Goal: Find contact information: Find contact information

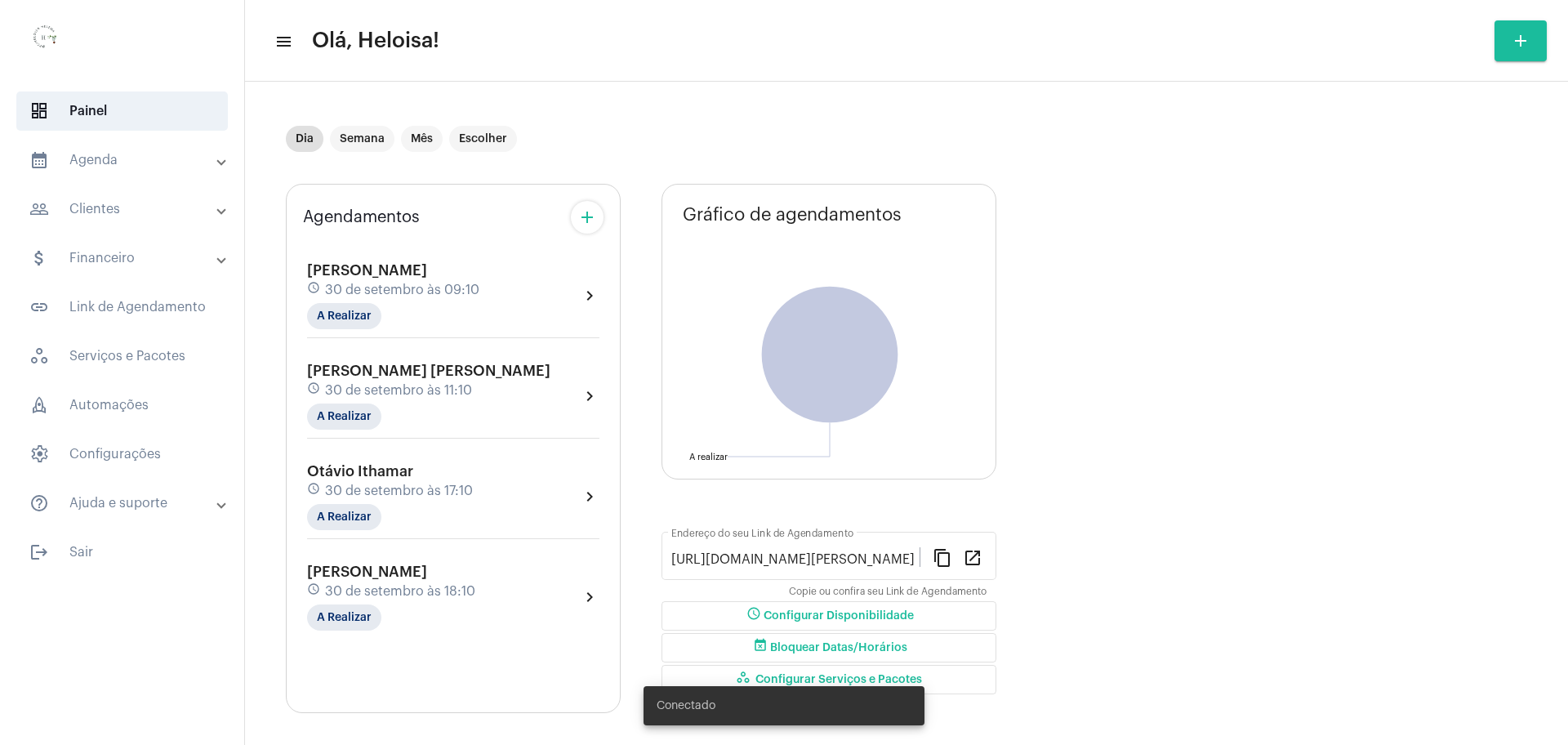
click at [339, 383] on span "[DATE] 11:10" at bounding box center [399, 391] width 147 height 15
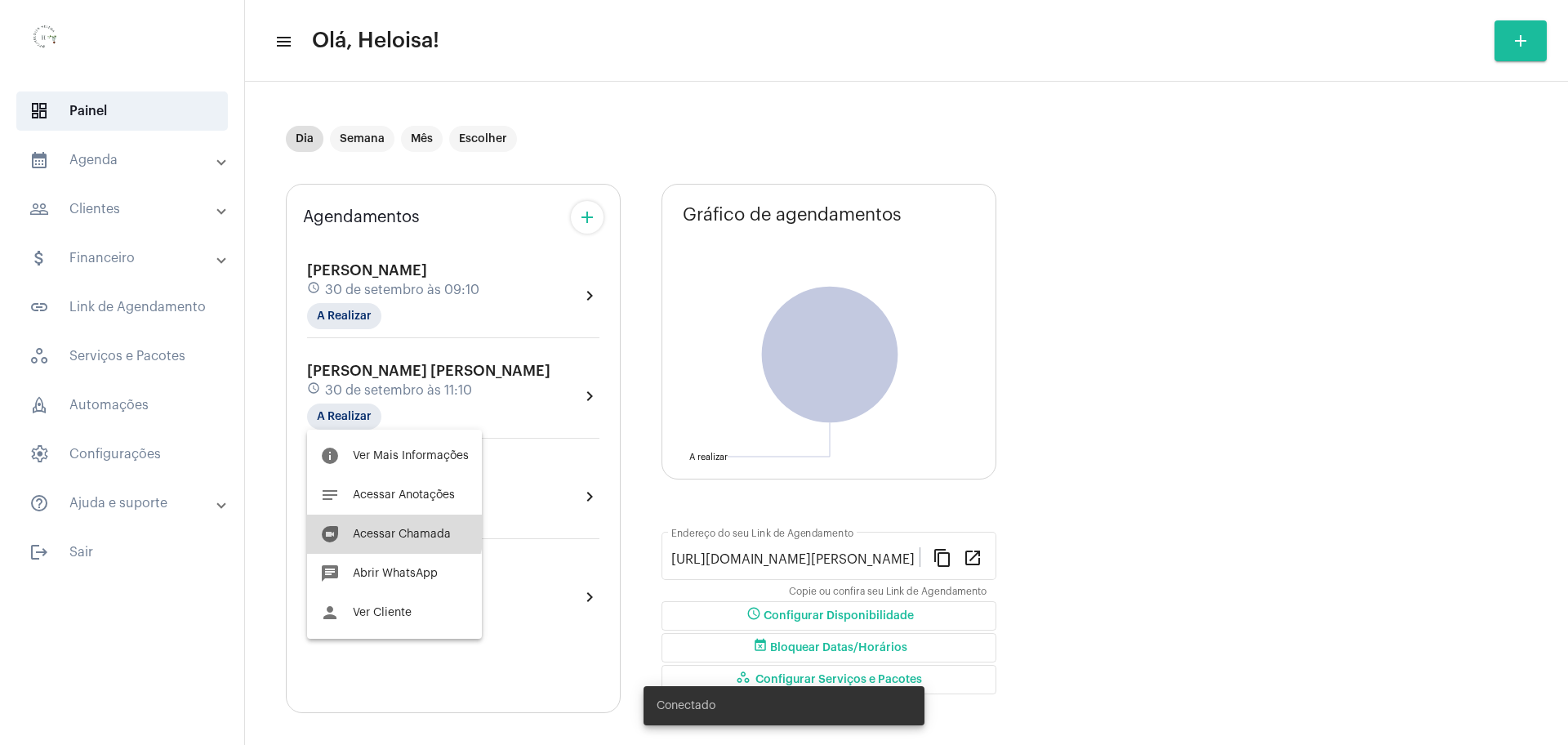
click at [391, 532] on span "Acessar Chamada" at bounding box center [401, 534] width 98 height 12
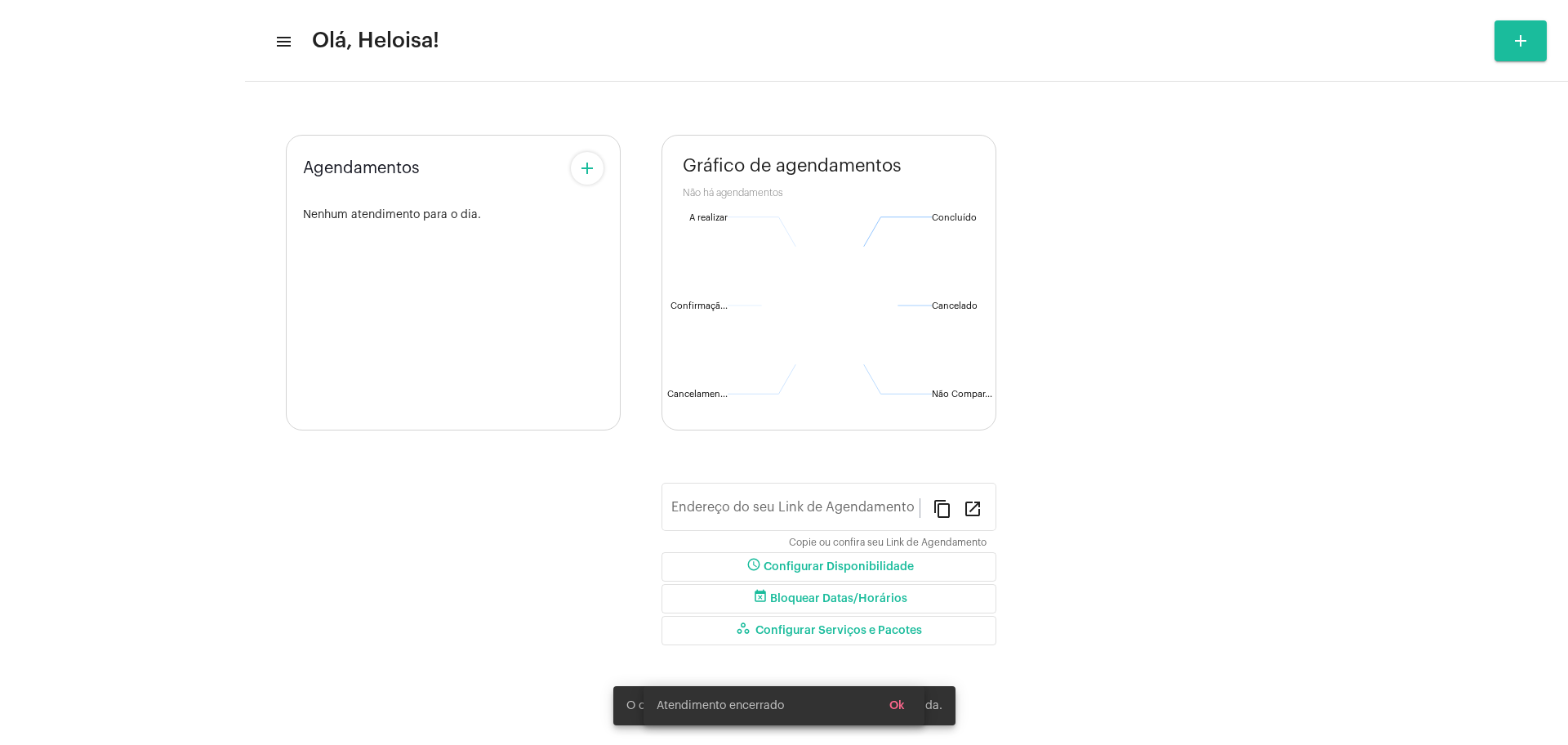
type input "https://neft.com.br/heloisa-helena-da-silva"
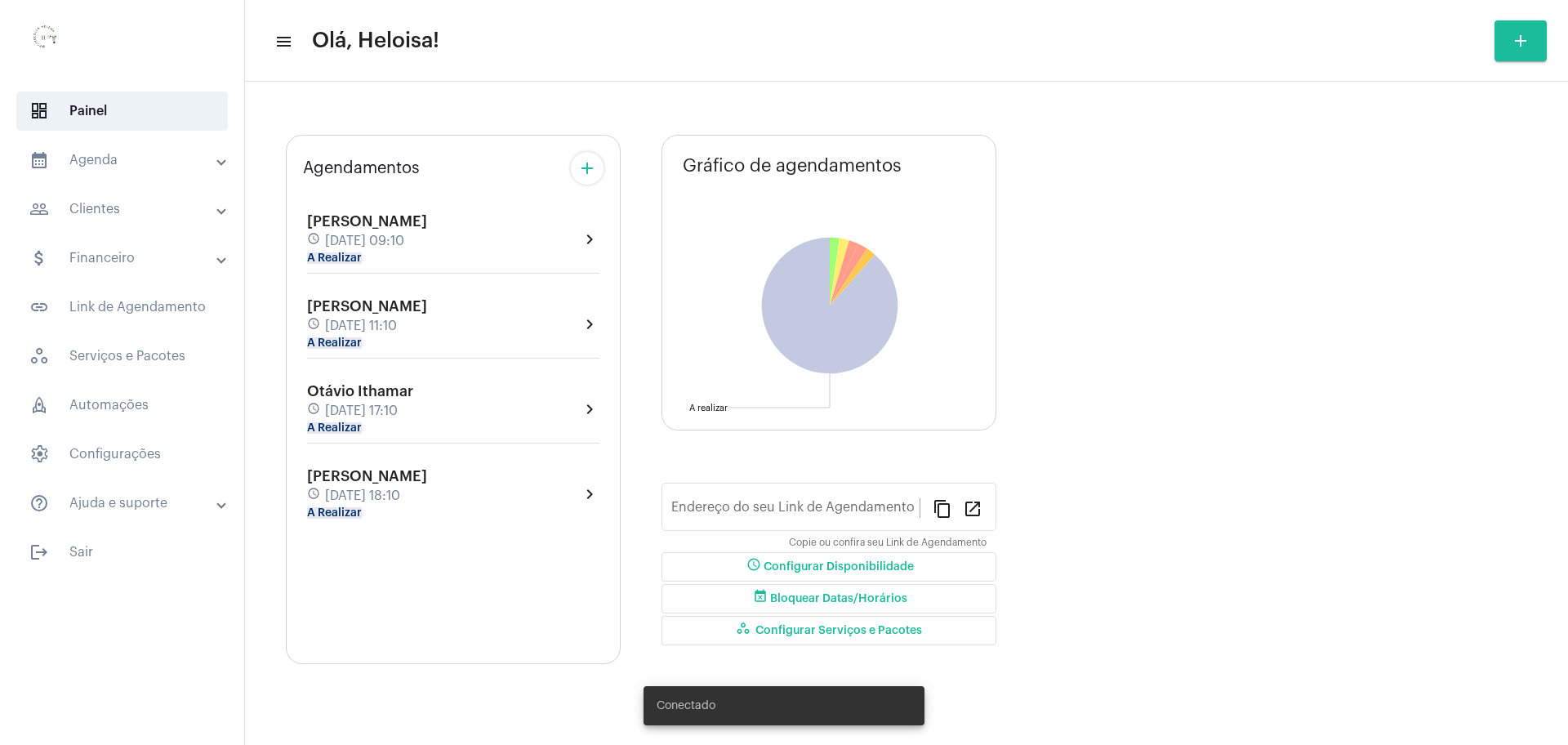
type input "[URL][DOMAIN_NAME]"
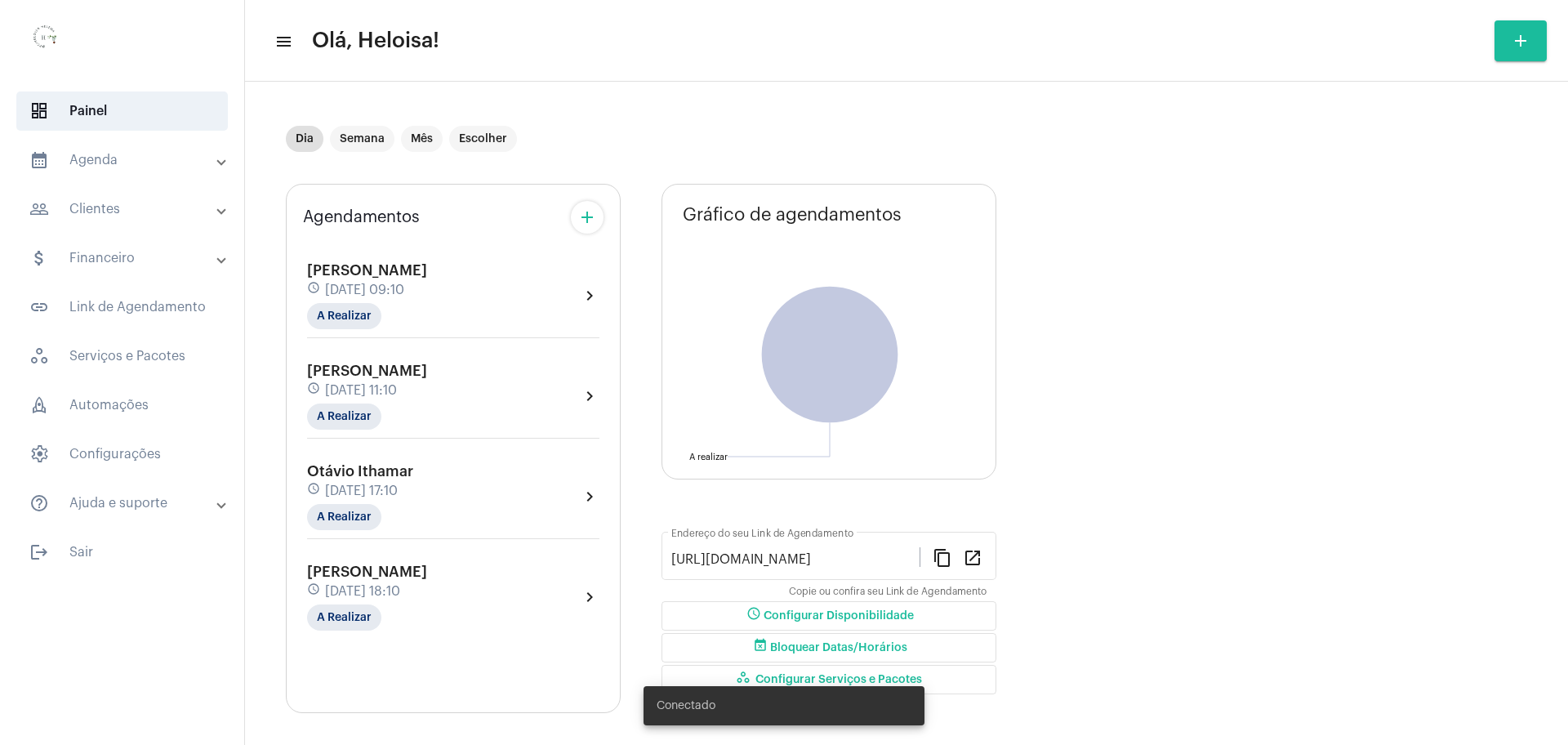
click at [406, 364] on span "[PERSON_NAME] [PERSON_NAME]" at bounding box center [367, 371] width 120 height 15
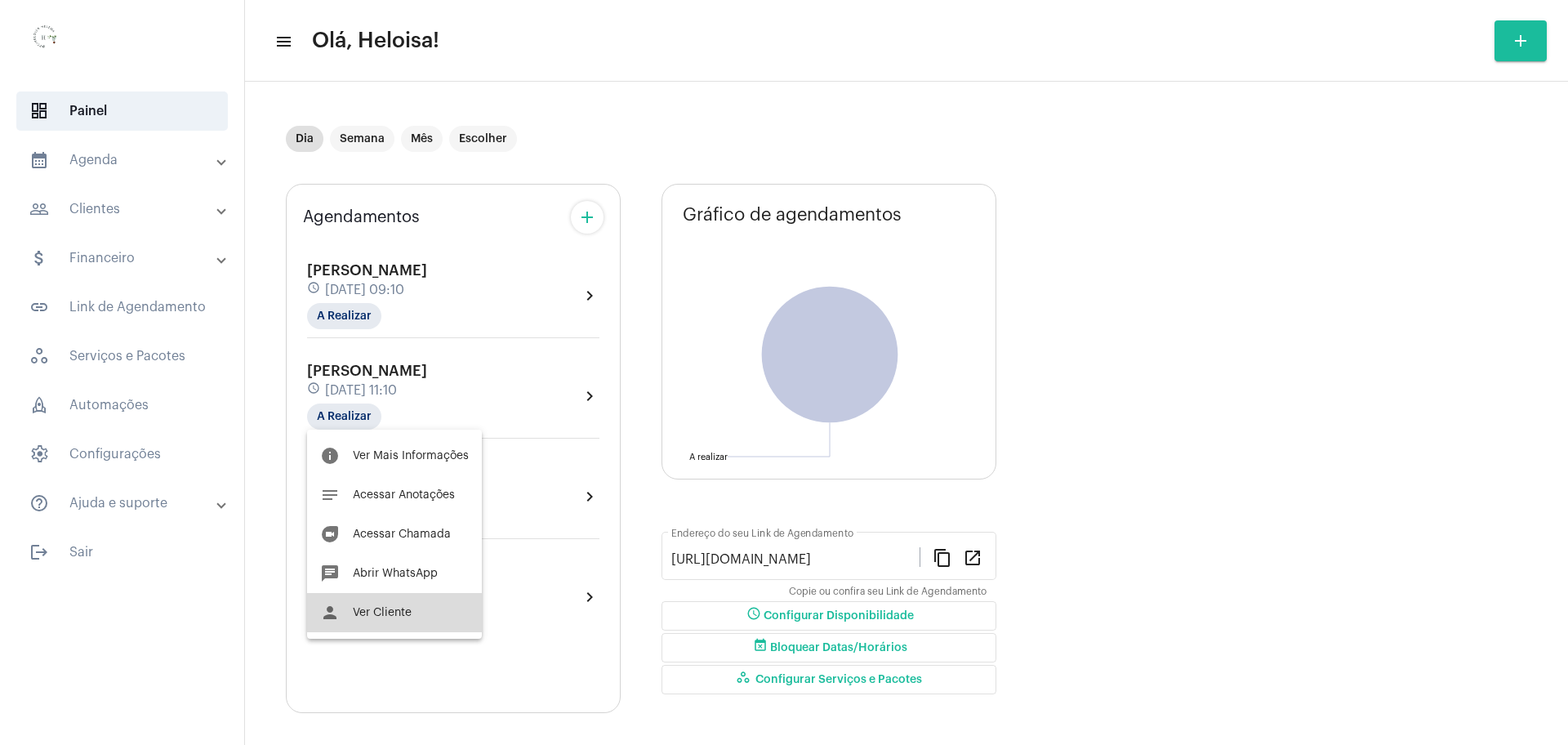
click at [398, 611] on span "Ver Cliente" at bounding box center [381, 613] width 59 height 12
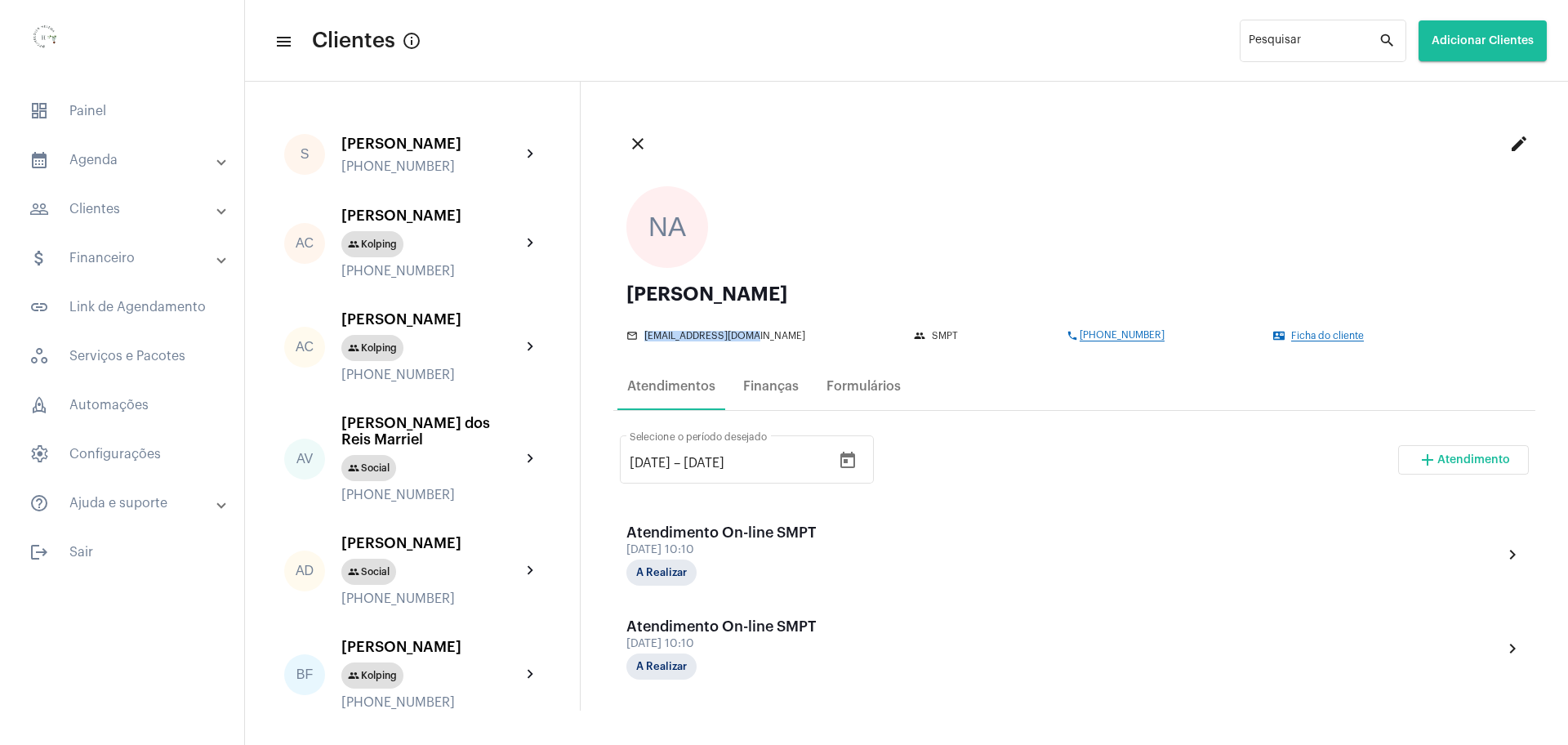
drag, startPoint x: 772, startPoint y: 335, endPoint x: 645, endPoint y: 339, distance: 127.1
click at [645, 339] on div "mail_outline soaresn033@gmail.com" at bounding box center [766, 336] width 279 height 12
copy span "[EMAIL_ADDRESS][DOMAIN_NAME]"
drag, startPoint x: 1140, startPoint y: 332, endPoint x: 1049, endPoint y: 343, distance: 91.7
click at [1049, 343] on div "NA Natalia Alice Soares Silva mail_outline soaresn033@gmail.com group SMPT phon…" at bounding box center [1074, 264] width 922 height 182
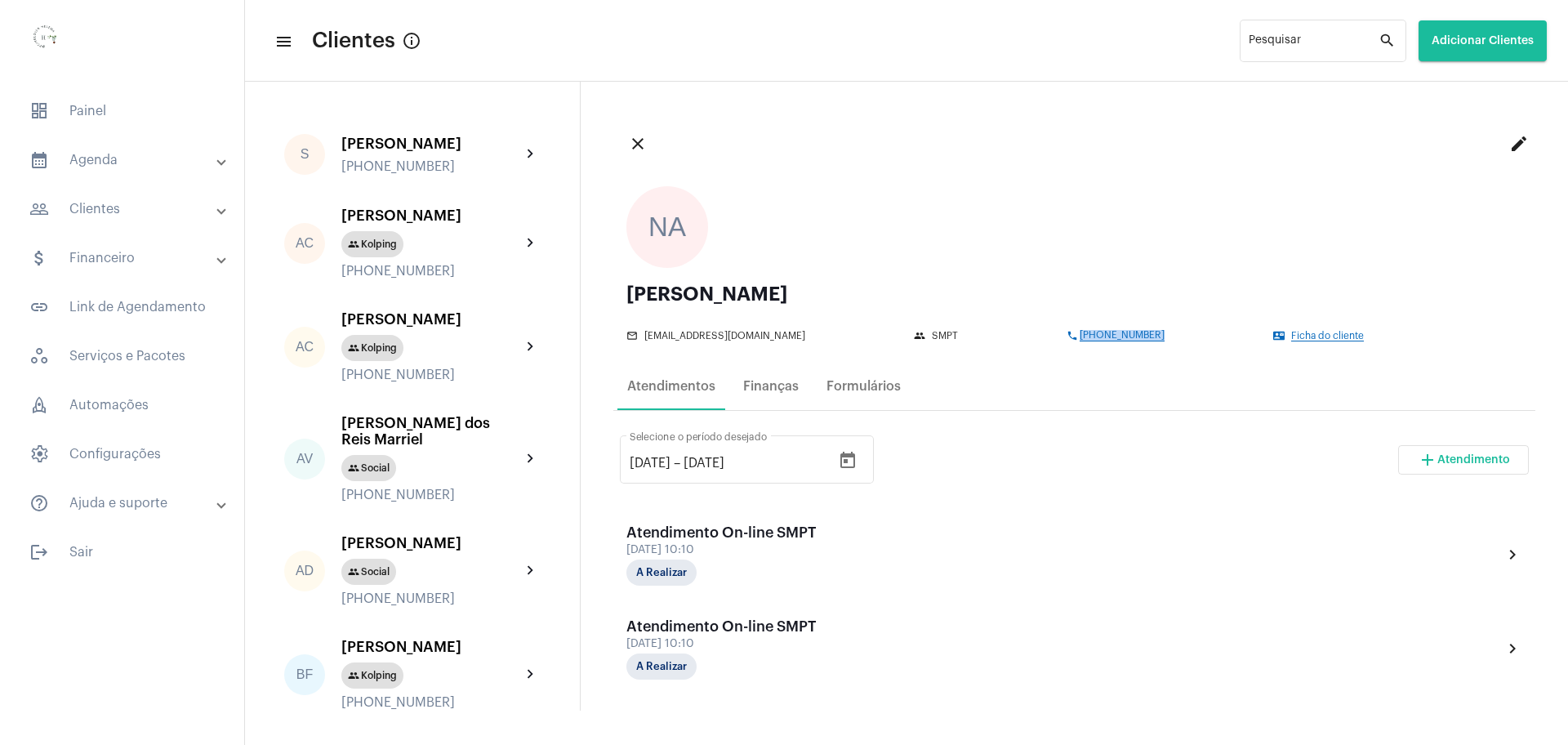
copy span "[PHONE_NUMBER]"
click at [1509, 140] on mat-icon "edit" at bounding box center [1519, 144] width 20 height 20
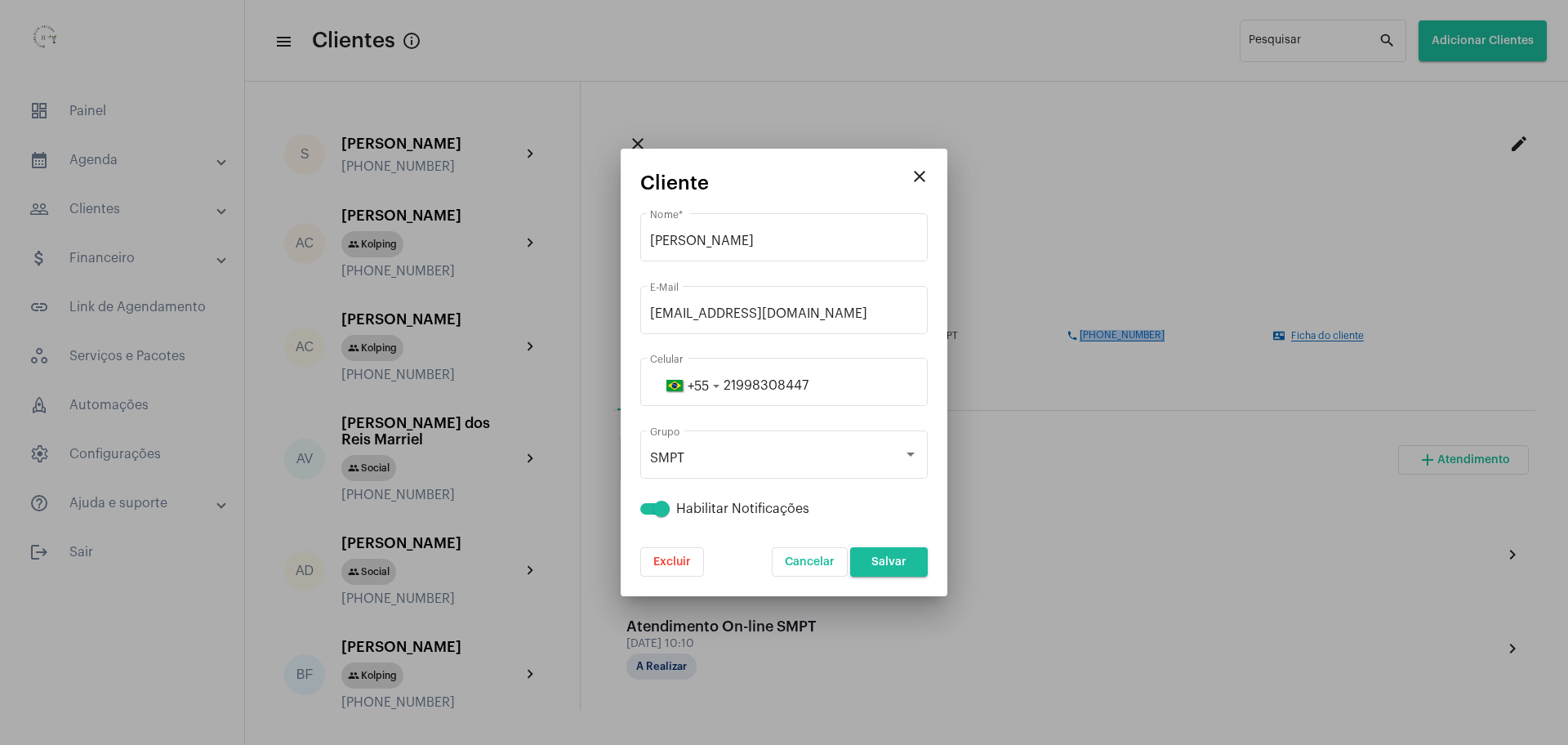
click at [1301, 322] on div at bounding box center [784, 372] width 1568 height 745
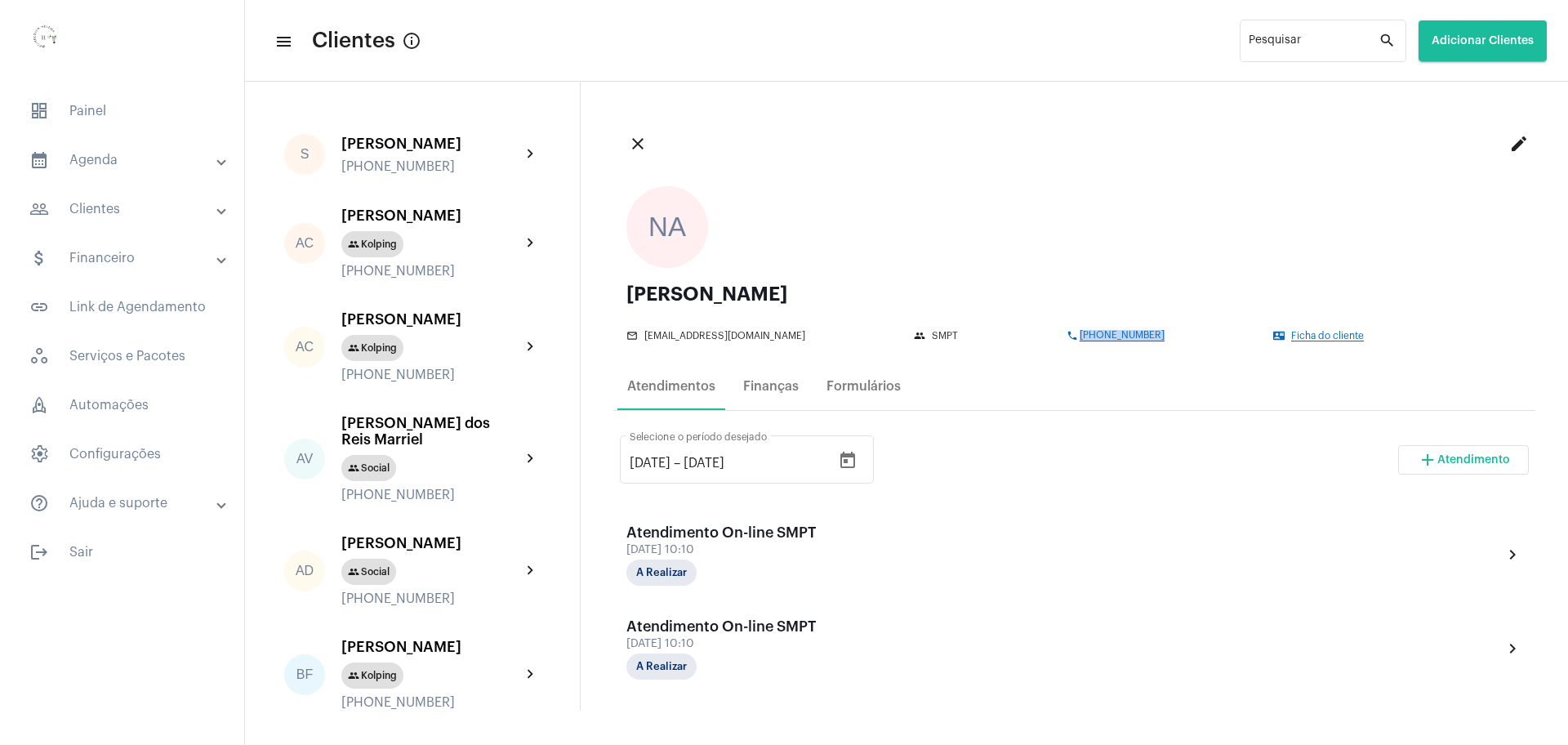
click at [1305, 339] on span "Ficha do cliente" at bounding box center [1328, 336] width 73 height 11
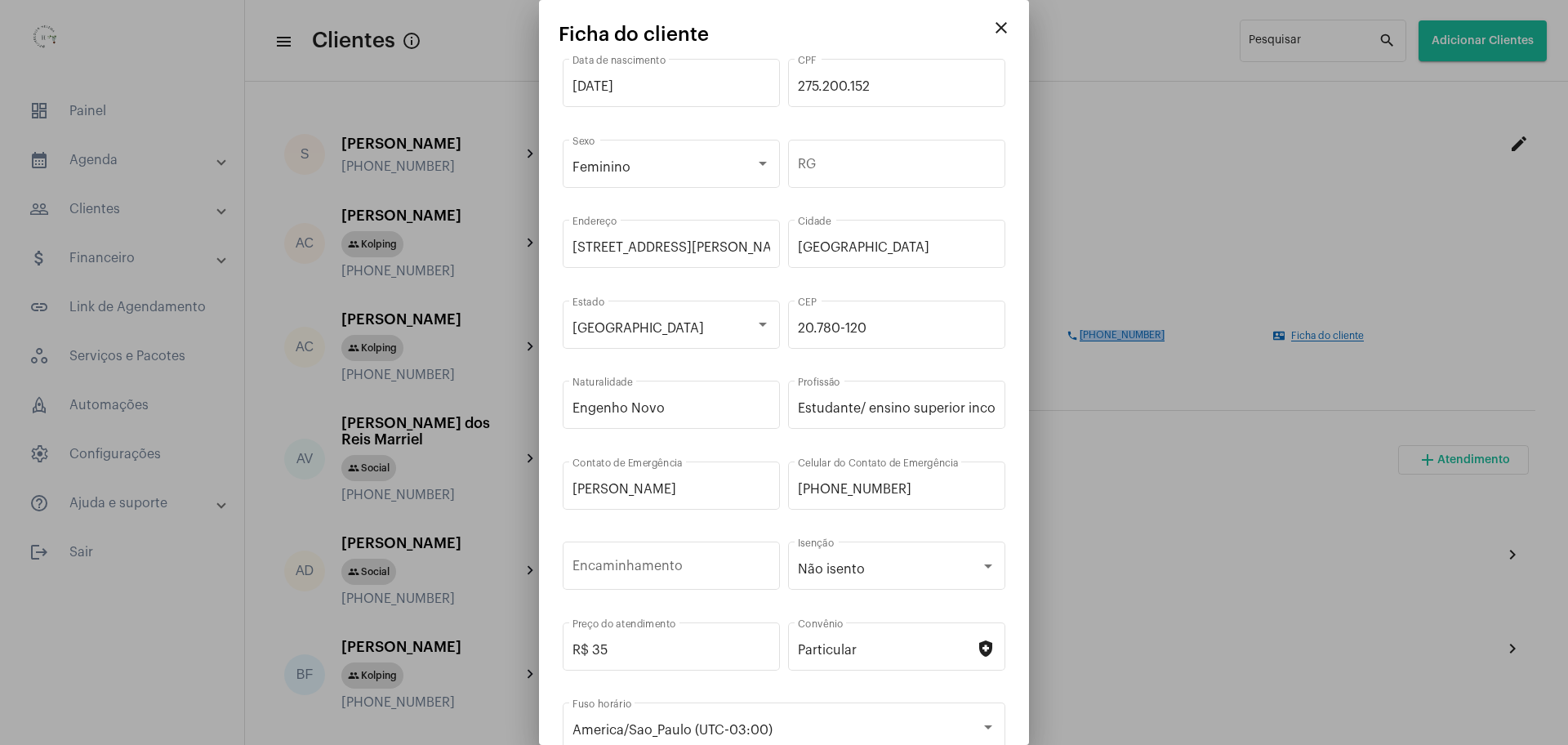
drag, startPoint x: 611, startPoint y: 78, endPoint x: 467, endPoint y: 78, distance: 144.0
click at [467, 78] on div "close Ficha do cliente 07/01/1998 Data de nascimento 275.200.152 CPF Feminino S…" at bounding box center [784, 372] width 1568 height 745
drag, startPoint x: 653, startPoint y: 83, endPoint x: 519, endPoint y: 85, distance: 134.0
click at [519, 85] on div "close Ficha do cliente 07/01/1998 Data de nascimento 275.200.152 CPF Feminino S…" at bounding box center [784, 372] width 1568 height 745
